Goal: Information Seeking & Learning: Learn about a topic

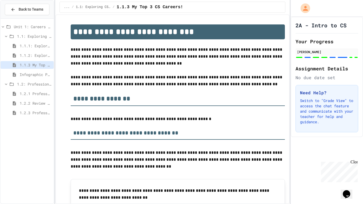
click at [26, 113] on span "1.2.3 Professional Communication Challenge" at bounding box center [36, 113] width 32 height 6
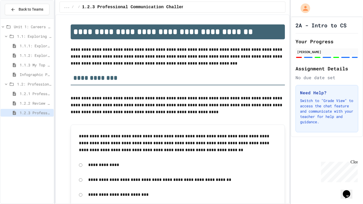
click at [44, 102] on span "1.2.2 Review - Professional Communication" at bounding box center [36, 103] width 32 height 6
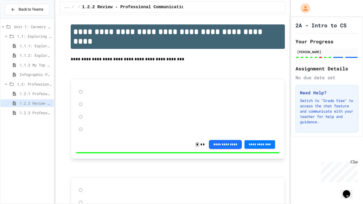
click at [35, 93] on span "1.2.1 Professional Communication" at bounding box center [36, 94] width 32 height 6
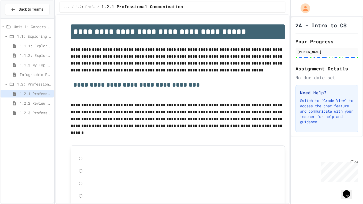
click at [28, 75] on span "Infographic Project: Your favorite CS" at bounding box center [36, 75] width 32 height 6
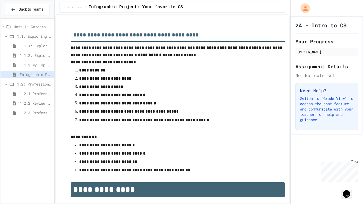
click at [38, 64] on span "1.1.3 My Top 3 CS Careers!" at bounding box center [36, 65] width 32 height 6
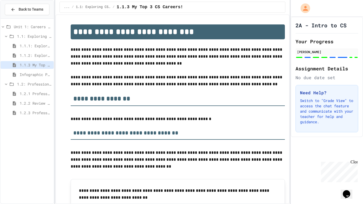
click at [33, 57] on span "1.1.2: Exploring CS Careers - Review" at bounding box center [36, 56] width 32 height 6
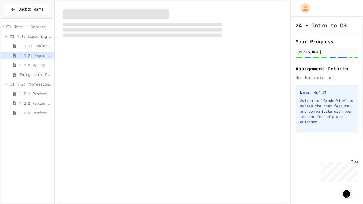
click at [22, 51] on div "1.1.1: Exploring CS Careers" at bounding box center [27, 47] width 53 height 10
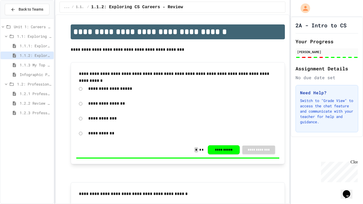
click at [22, 49] on div "1.1.1: Exploring CS Careers" at bounding box center [27, 46] width 53 height 8
